Goal: Task Accomplishment & Management: Manage account settings

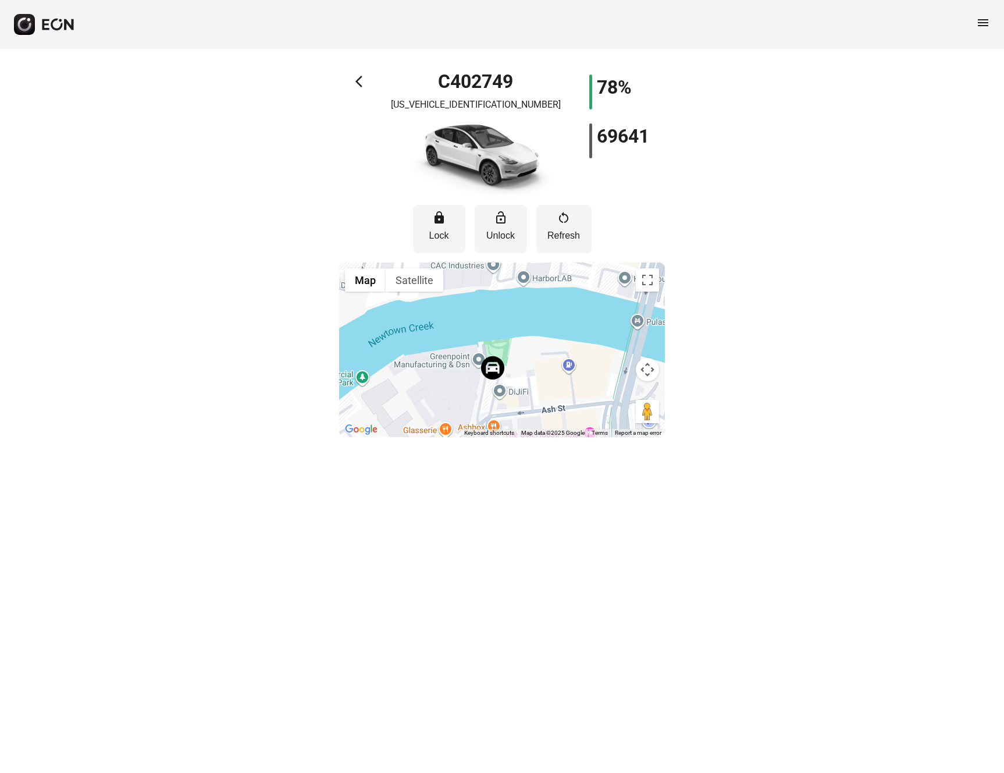
drag, startPoint x: 496, startPoint y: 407, endPoint x: 493, endPoint y: 298, distance: 109.4
click at [493, 298] on div at bounding box center [502, 349] width 326 height 175
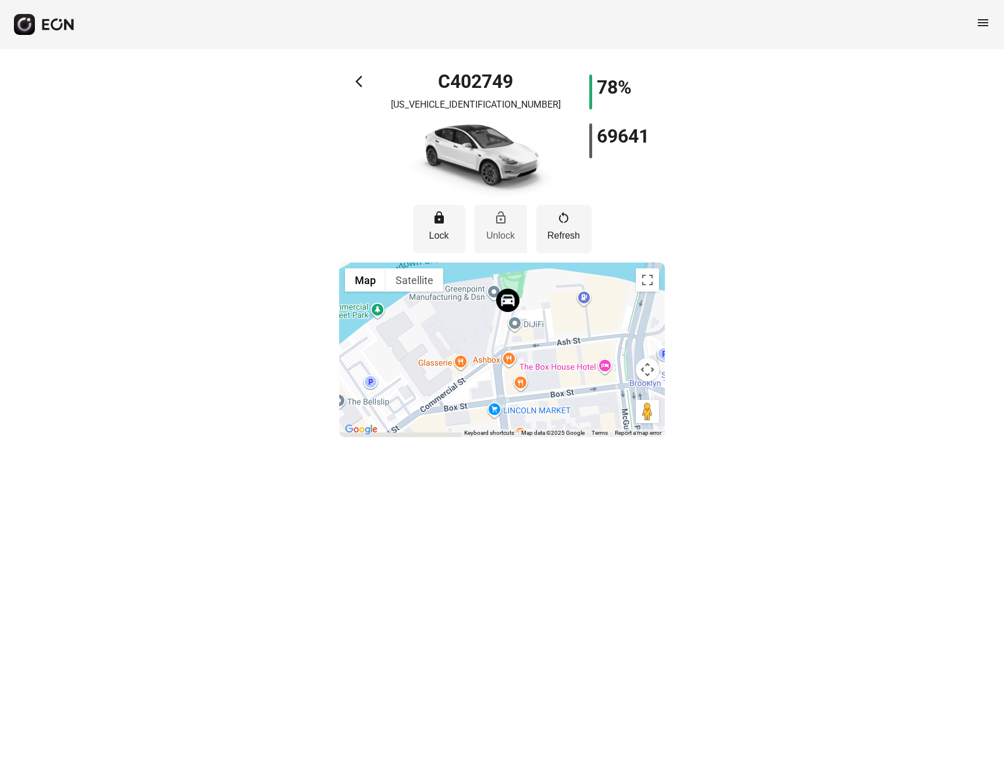
drag, startPoint x: 483, startPoint y: 313, endPoint x: 498, endPoint y: 244, distance: 70.9
click at [498, 244] on div "lock Lock lock_open Unlock restart_alt Refresh ← Move left → Move right ↑ Move …" at bounding box center [502, 317] width 326 height 239
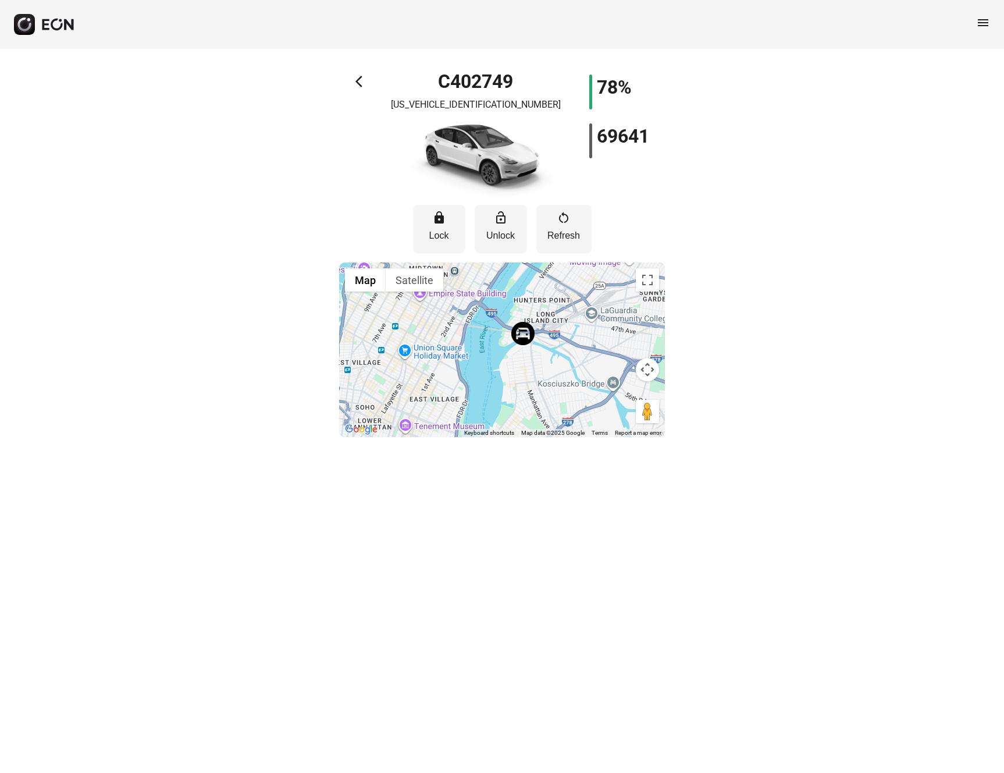
drag, startPoint x: 522, startPoint y: 346, endPoint x: 521, endPoint y: 362, distance: 16.3
click at [521, 362] on div at bounding box center [502, 349] width 326 height 175
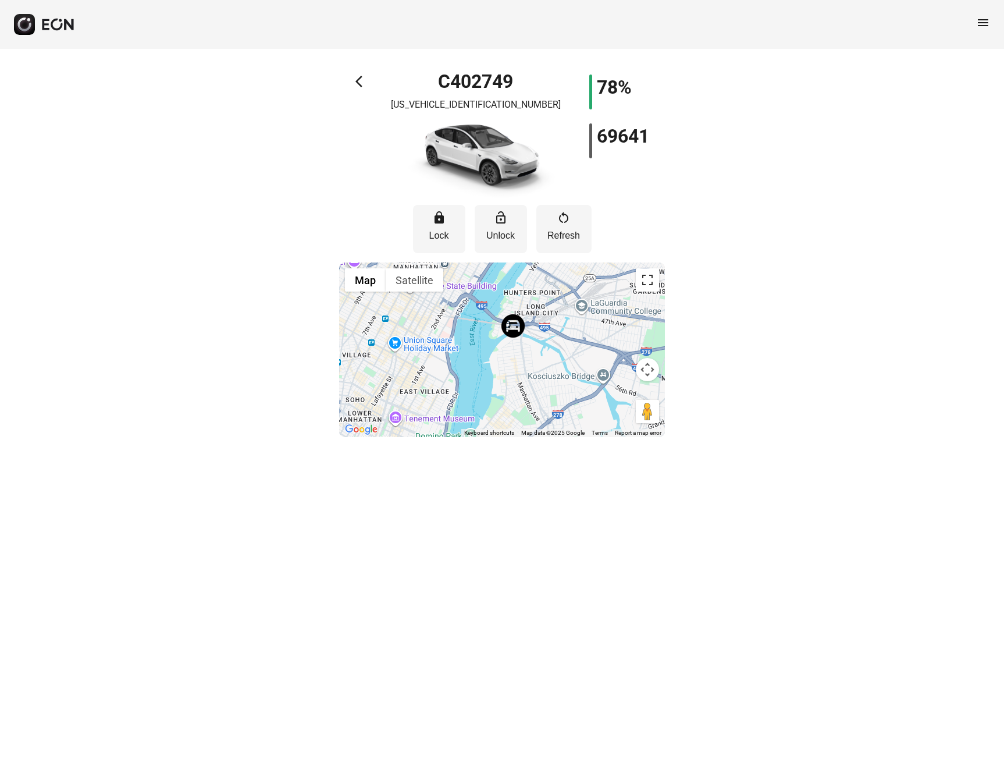
click at [646, 272] on button "Toggle fullscreen view" at bounding box center [647, 279] width 23 height 23
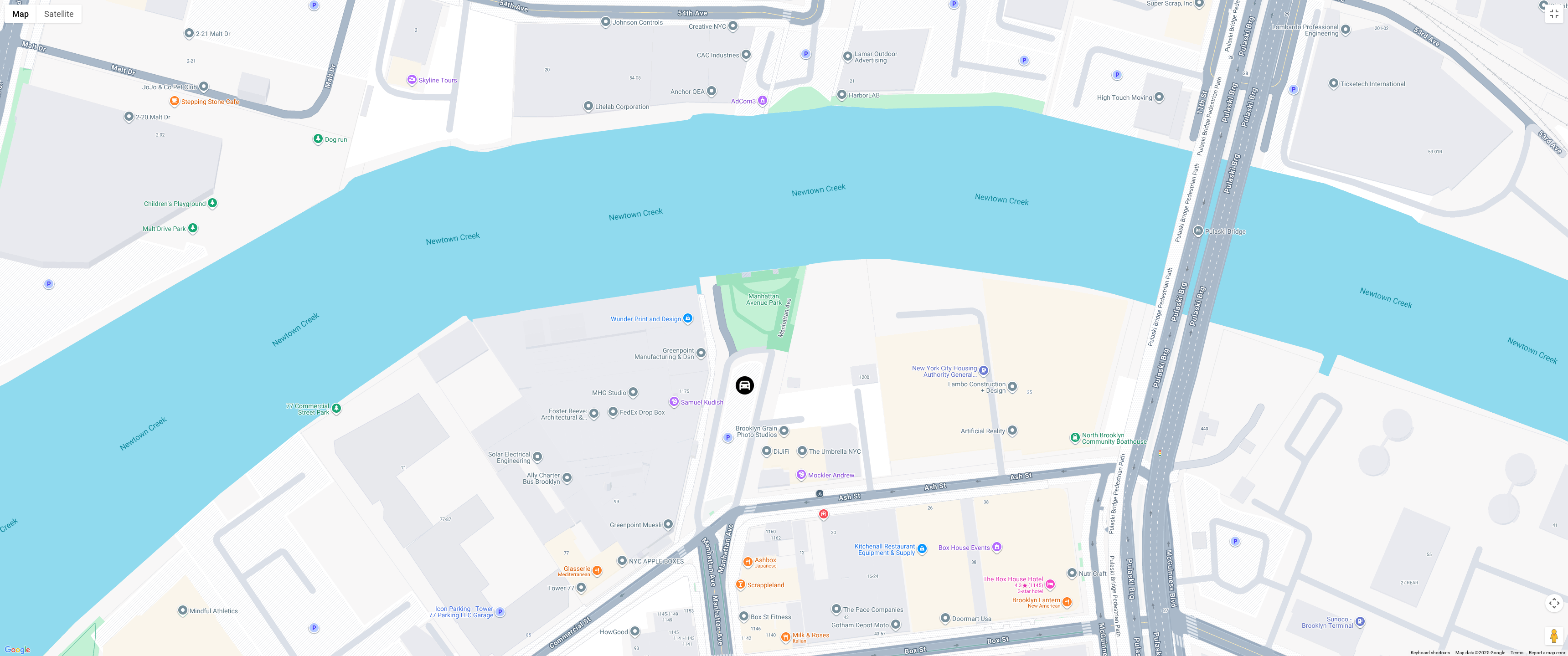
click at [728, 438] on div at bounding box center [784, 328] width 1568 height 656
click at [716, 418] on span "View on Google Maps" at bounding box center [706, 421] width 56 height 7
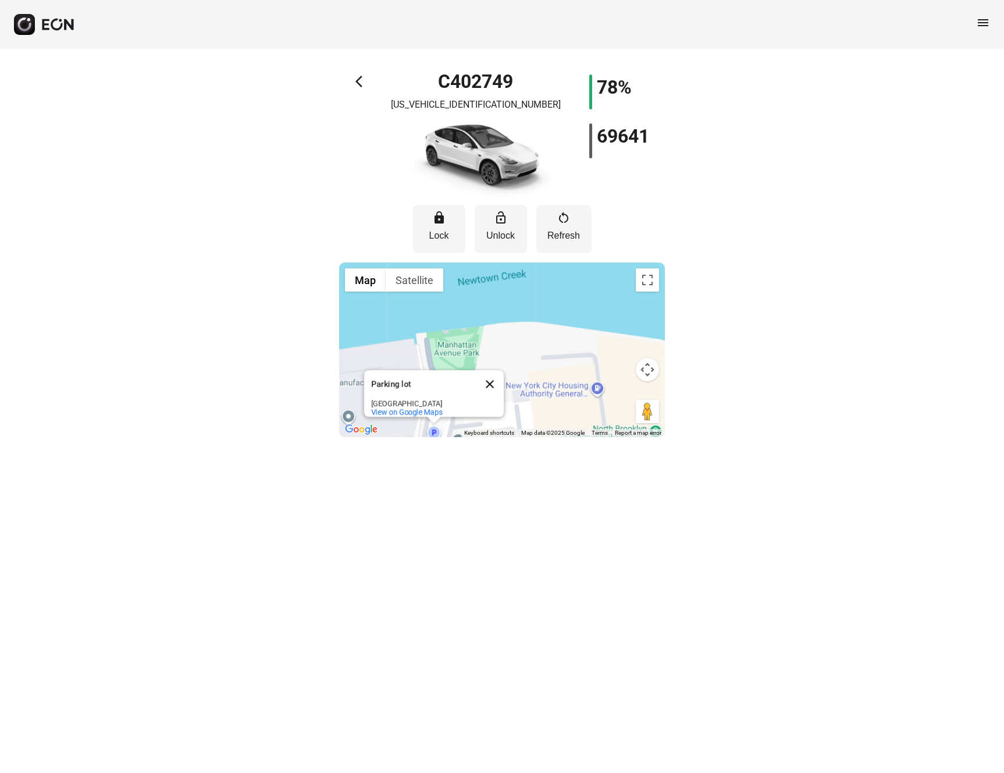
click at [493, 373] on button "Close" at bounding box center [490, 384] width 28 height 28
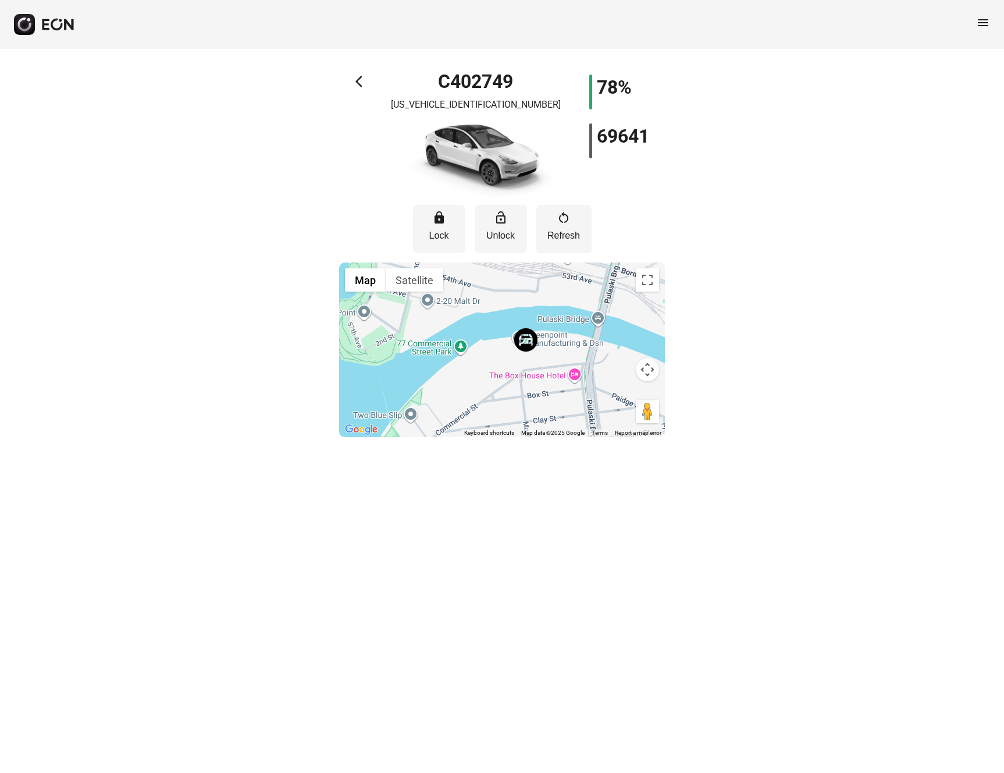
drag, startPoint x: 518, startPoint y: 397, endPoint x: 540, endPoint y: 361, distance: 41.5
click at [540, 361] on div at bounding box center [502, 349] width 326 height 175
